Goal: Task Accomplishment & Management: Manage account settings

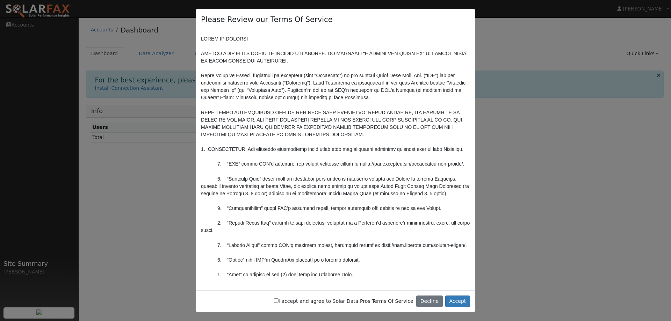
click at [298, 303] on label "I accept and agree to Solar Data Pros Terms Of Service" at bounding box center [343, 301] width 139 height 7
click at [279, 303] on input "I accept and agree to Solar Data Pros Terms Of Service" at bounding box center [276, 301] width 5 height 5
checkbox input "true"
click at [460, 302] on button "Accept" at bounding box center [457, 302] width 25 height 12
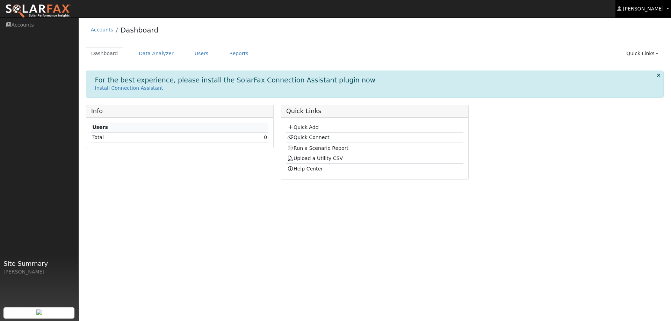
click at [661, 8] on span "Tony Yau" at bounding box center [643, 9] width 41 height 6
click at [639, 76] on link "Log Out" at bounding box center [642, 76] width 57 height 10
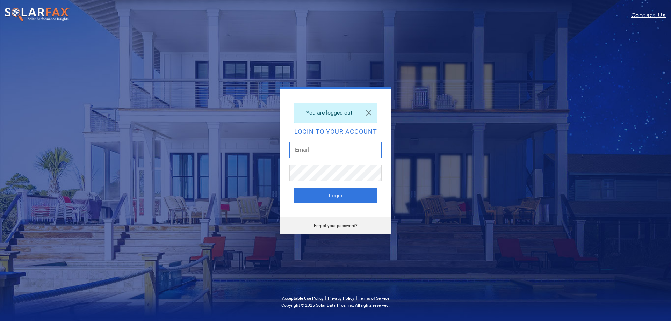
click at [346, 143] on input "text" at bounding box center [335, 150] width 92 height 16
type input "[EMAIL_ADDRESS][DOMAIN_NAME]"
click at [337, 200] on button "Login" at bounding box center [336, 195] width 84 height 15
